Goal: Task Accomplishment & Management: Complete application form

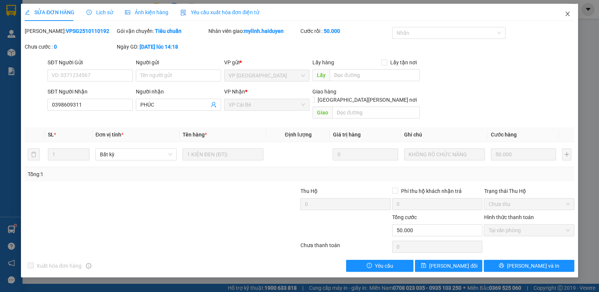
drag, startPoint x: 568, startPoint y: 12, endPoint x: 166, endPoint y: 7, distance: 402.2
click at [567, 12] on icon "close" at bounding box center [567, 14] width 6 height 6
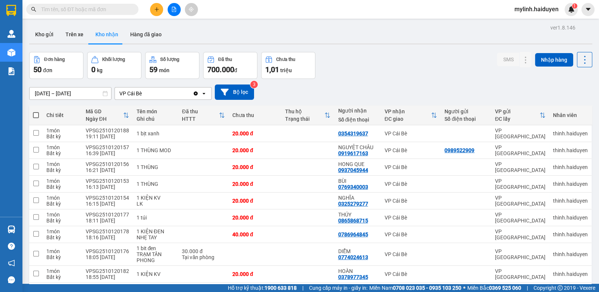
click at [156, 9] on icon "plus" at bounding box center [156, 9] width 4 height 0
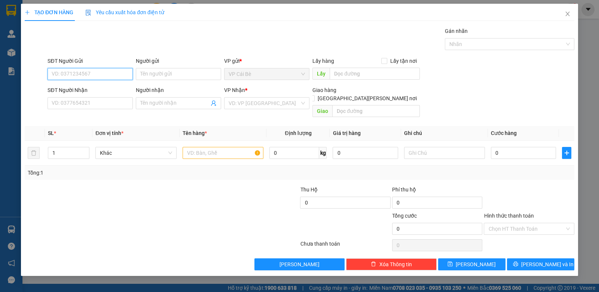
click at [103, 73] on input "SĐT Người Gửi" at bounding box center [90, 74] width 85 height 12
click at [113, 85] on div "0789345633 - TÂM" at bounding box center [90, 89] width 76 height 8
type input "0789345633"
type input "TÂM"
type input "0902940804"
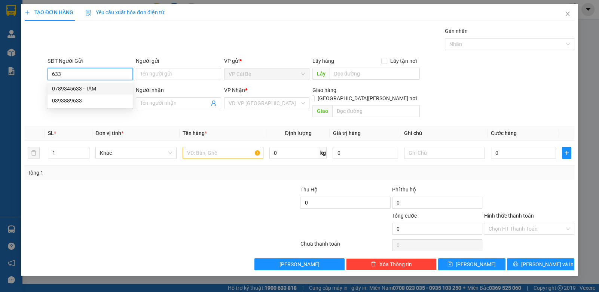
type input "NGỌC"
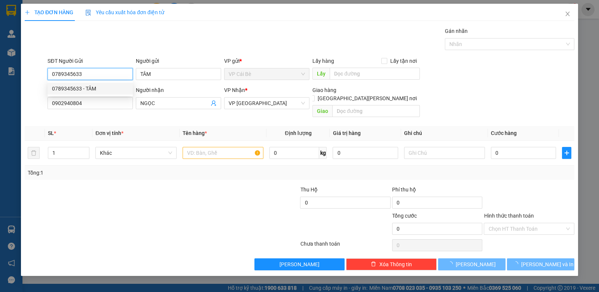
type input "40.000"
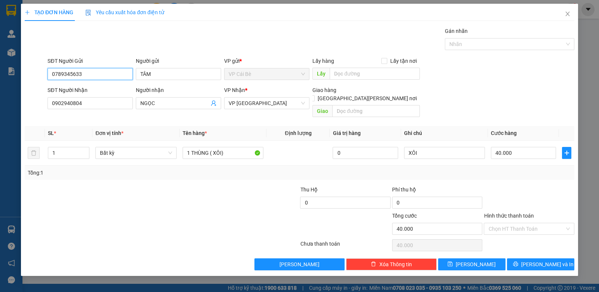
type input "0789345633"
drag, startPoint x: 86, startPoint y: 104, endPoint x: 0, endPoint y: 116, distance: 87.2
click at [0, 116] on div "TẠO ĐƠN HÀNG Yêu cầu xuất hóa đơn điện tử Transit Pickup Surcharge Ids Transit …" at bounding box center [299, 146] width 599 height 292
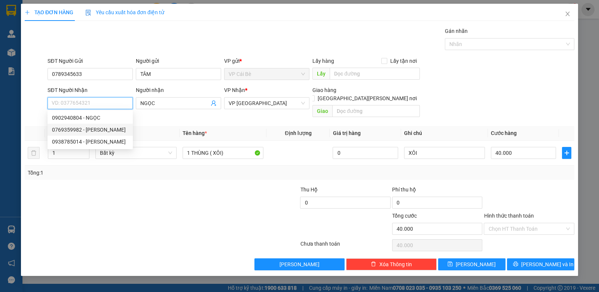
click at [100, 128] on div "0769359982 - PHƯỢNG" at bounding box center [90, 130] width 76 height 8
type input "0769359982"
type input "PHƯỢNG"
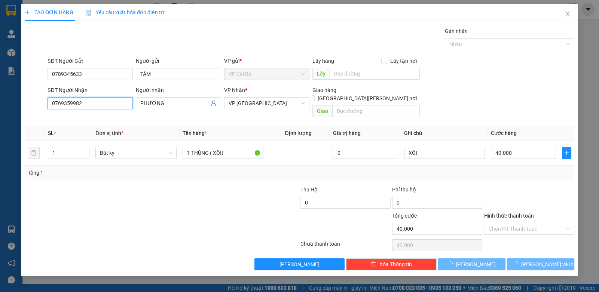
type input "20.000"
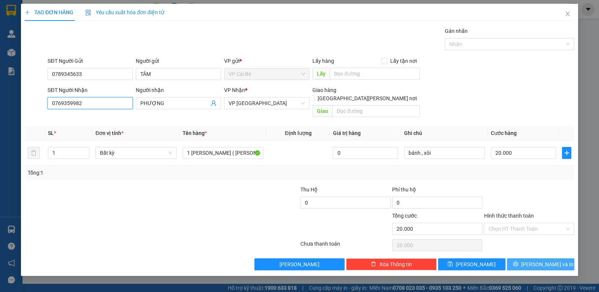
type input "0769359982"
click at [535, 260] on span "[PERSON_NAME] và In" at bounding box center [547, 264] width 52 height 8
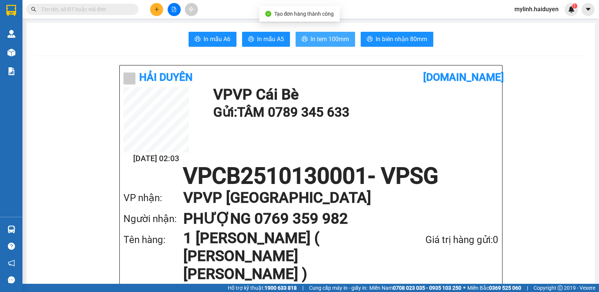
click at [331, 42] on span "In tem 100mm" at bounding box center [329, 38] width 39 height 9
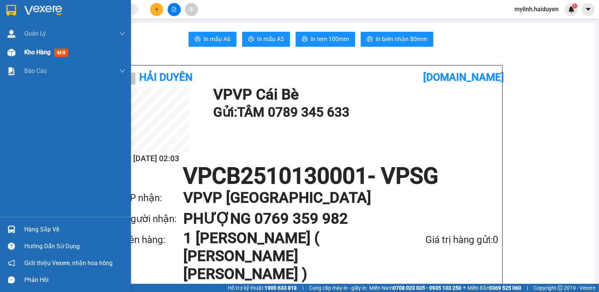
click at [43, 53] on span "Kho hàng" at bounding box center [37, 52] width 26 height 7
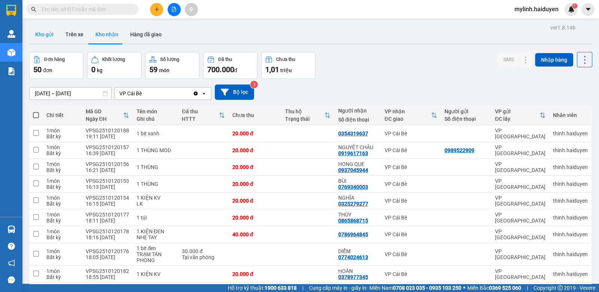
click at [43, 37] on button "Kho gửi" at bounding box center [44, 34] width 30 height 18
